Goal: Navigation & Orientation: Find specific page/section

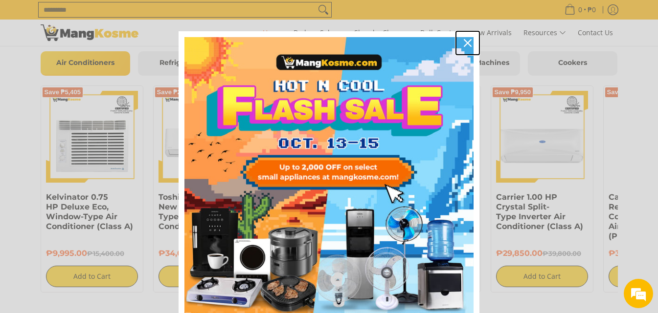
click at [463, 44] on icon "close icon" at bounding box center [467, 43] width 8 height 8
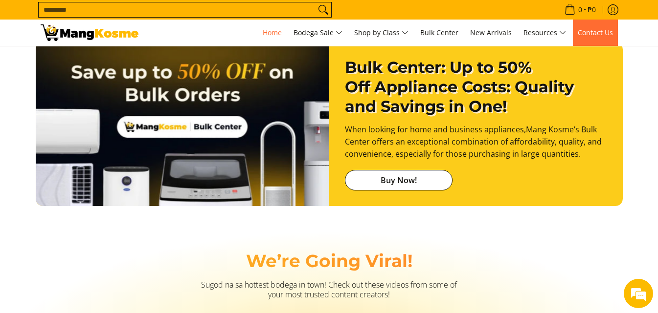
scroll to position [0, 1166]
click at [600, 28] on span "Contact Us" at bounding box center [594, 32] width 35 height 9
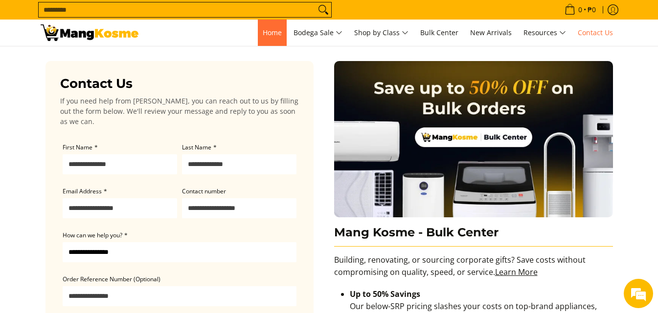
click at [271, 40] on link "Home" at bounding box center [272, 33] width 29 height 26
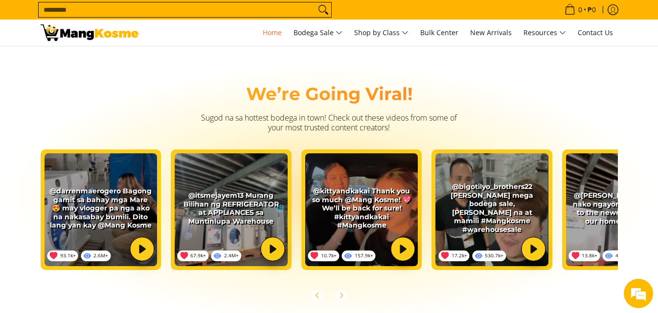
scroll to position [1643, 0]
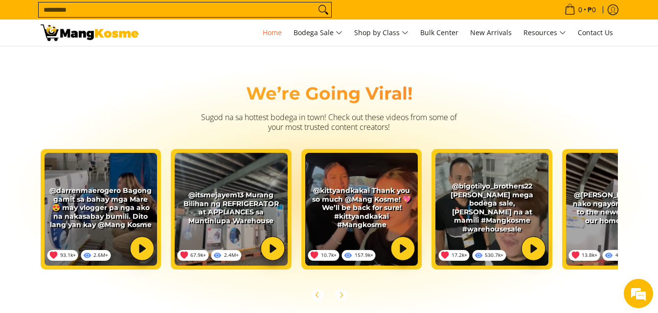
click at [165, 90] on h2 "We’re Going Viral!" at bounding box center [329, 94] width 577 height 22
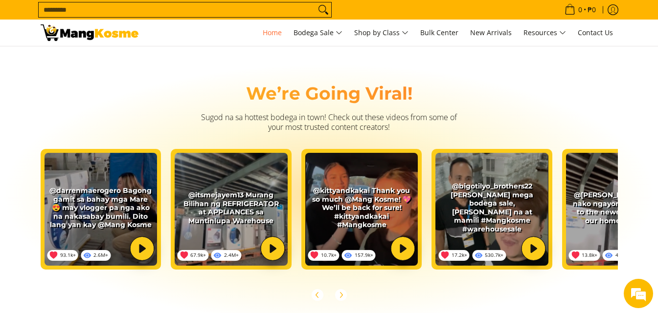
drag, startPoint x: 134, startPoint y: 54, endPoint x: 502, endPoint y: 91, distance: 369.6
click at [502, 91] on h2 "We’re Going Viral!" at bounding box center [329, 94] width 577 height 22
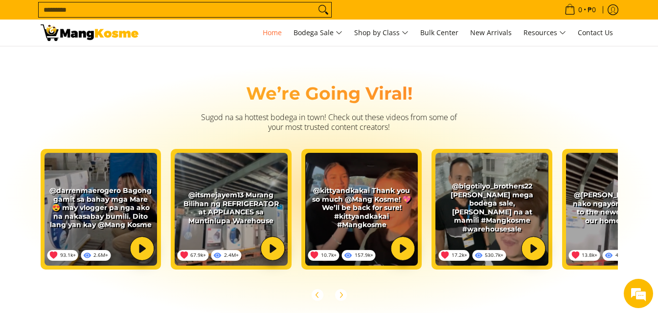
click at [487, 94] on h2 "We’re Going Viral!" at bounding box center [329, 94] width 577 height 22
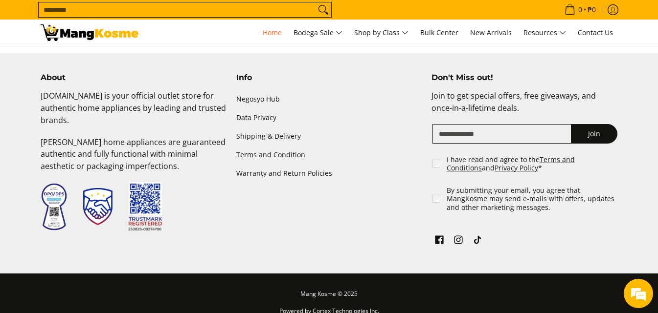
scroll to position [2377, 0]
